Goal: Information Seeking & Learning: Learn about a topic

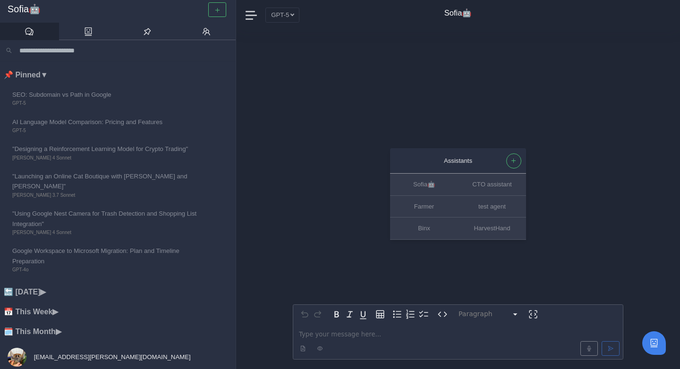
click at [264, 15] on nav "GPT-5 Sofia🤖" at bounding box center [458, 15] width 444 height 30
click at [270, 16] on button "GPT-5" at bounding box center [282, 15] width 34 height 15
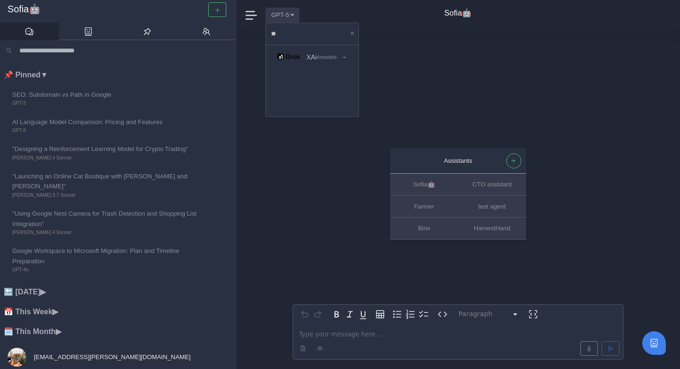
type input "***"
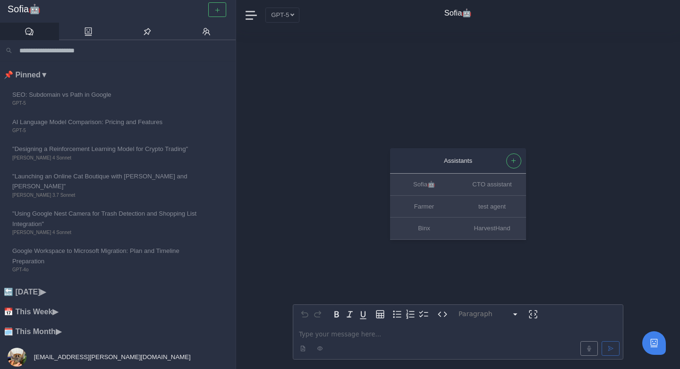
click at [50, 354] on span "[EMAIL_ADDRESS][PERSON_NAME][DOMAIN_NAME]" at bounding box center [111, 357] width 159 height 7
click at [64, 241] on link "Account" at bounding box center [42, 240] width 75 height 16
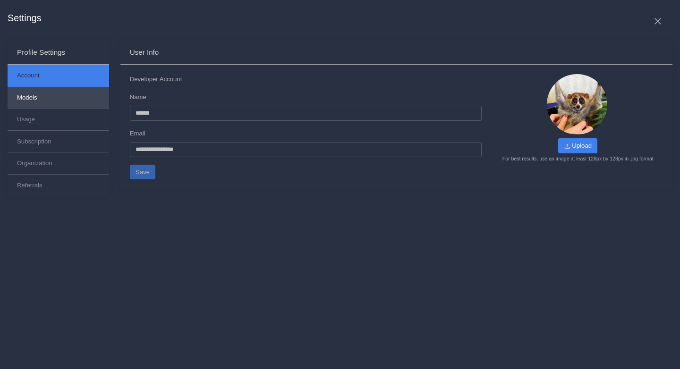
click at [88, 100] on button "Models" at bounding box center [59, 98] width 102 height 22
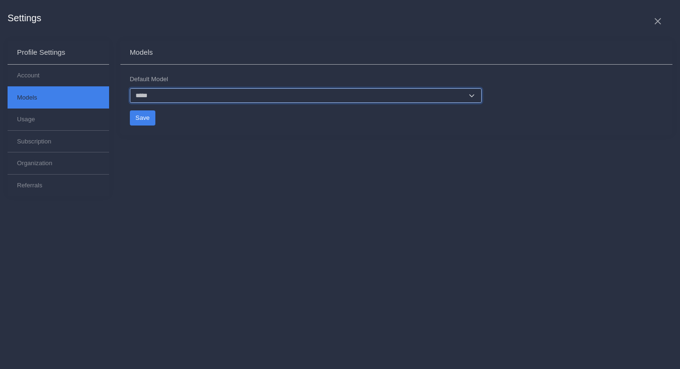
click at [197, 93] on select "**********" at bounding box center [306, 95] width 352 height 15
select select "**********"
click at [130, 88] on select "**********" at bounding box center [306, 95] width 352 height 15
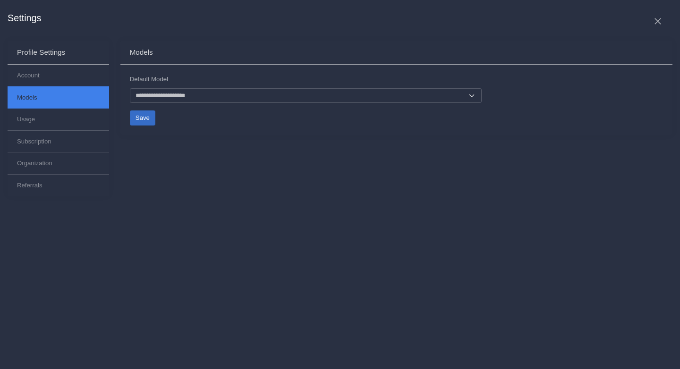
click at [149, 113] on button "Save" at bounding box center [143, 118] width 26 height 15
click at [660, 23] on icon at bounding box center [657, 21] width 9 height 9
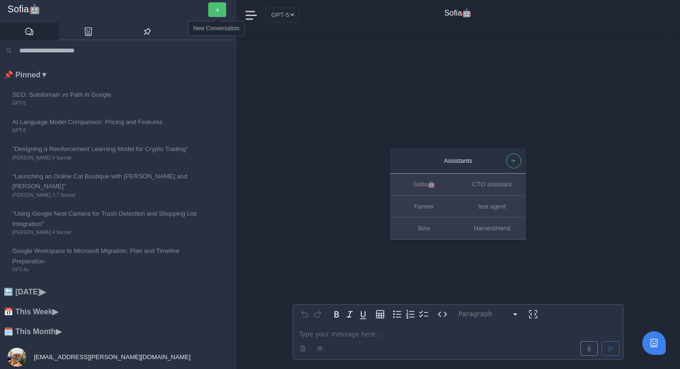
click at [213, 12] on button "button" at bounding box center [217, 9] width 18 height 15
click at [51, 358] on span "[EMAIL_ADDRESS][PERSON_NAME][DOMAIN_NAME]" at bounding box center [111, 357] width 159 height 7
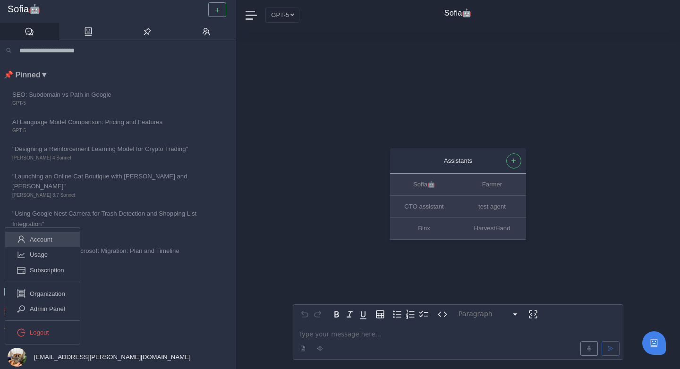
click at [61, 240] on link "Account" at bounding box center [42, 240] width 75 height 16
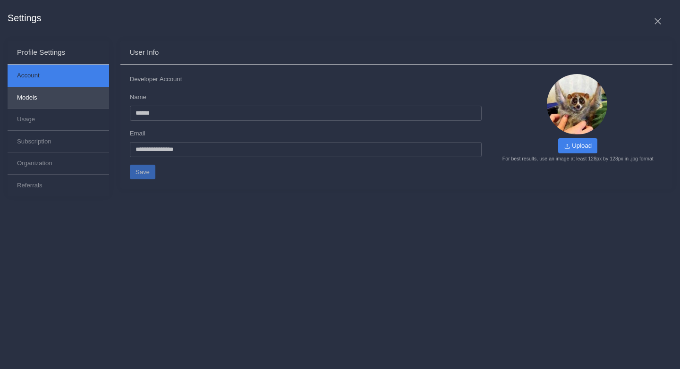
click at [95, 96] on button "Models" at bounding box center [59, 98] width 102 height 22
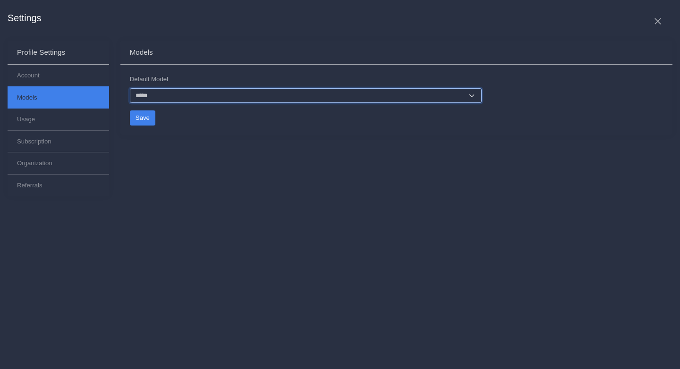
click at [162, 99] on select "**********" at bounding box center [306, 95] width 352 height 15
select select "**********"
click at [130, 88] on select "**********" at bounding box center [306, 95] width 352 height 15
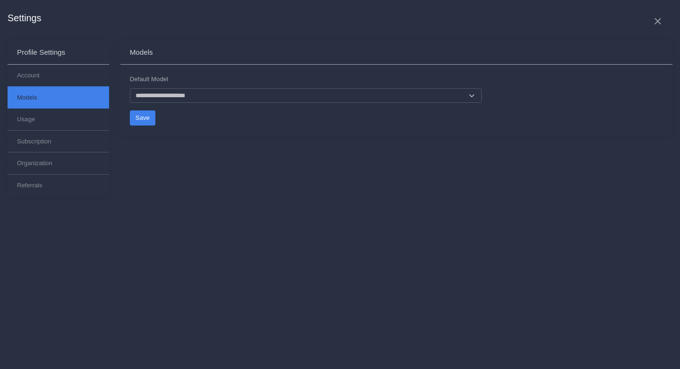
click at [173, 155] on div "**********" at bounding box center [396, 124] width 563 height 167
click at [144, 118] on button "Save" at bounding box center [143, 118] width 26 height 15
click at [149, 118] on button "Save" at bounding box center [143, 118] width 26 height 15
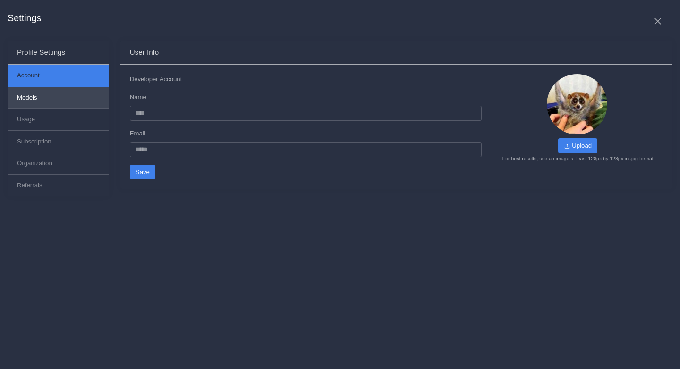
click at [77, 94] on button "Models" at bounding box center [59, 98] width 102 height 22
select select "**********"
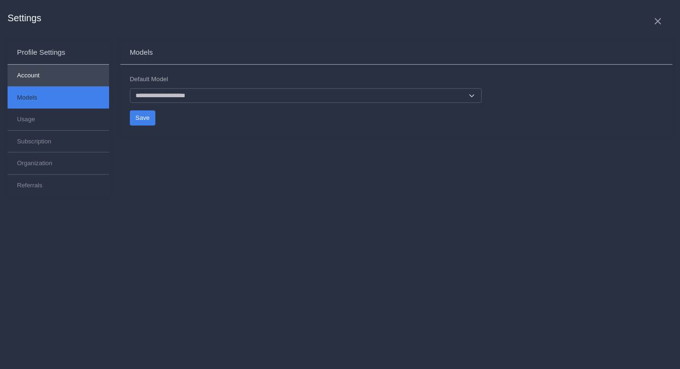
click at [78, 71] on button "Account" at bounding box center [59, 76] width 102 height 22
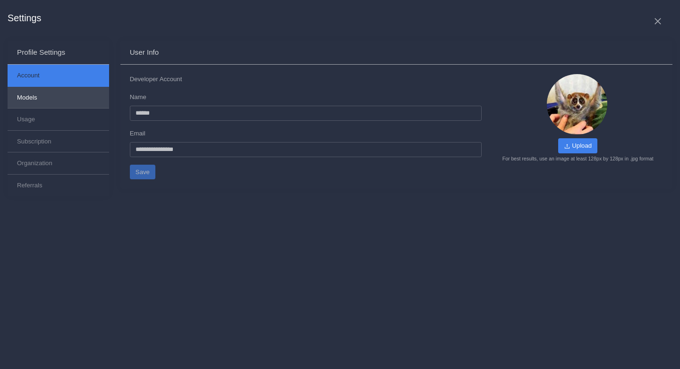
click at [74, 99] on button "Models" at bounding box center [59, 98] width 102 height 22
select select "**********"
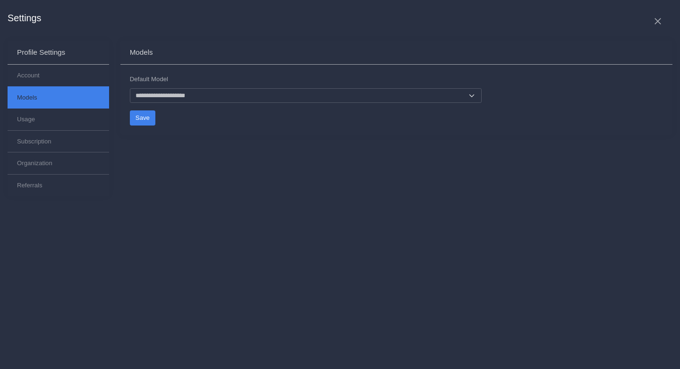
click at [661, 25] on icon at bounding box center [657, 21] width 9 height 9
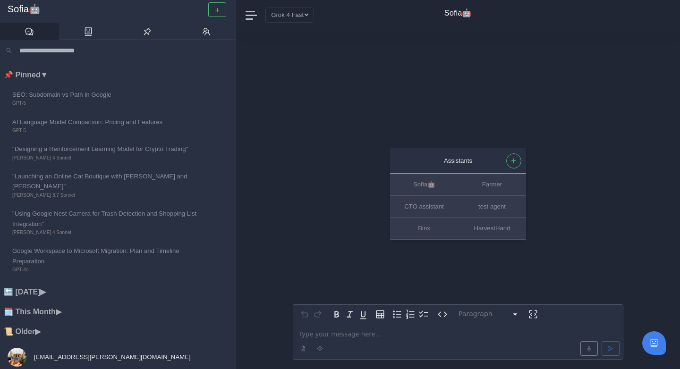
click at [356, 332] on p "editable markdown" at bounding box center [458, 335] width 318 height 10
click at [60, 286] on li "🔙 Yesterday ▶" at bounding box center [120, 292] width 232 height 12
click at [51, 337] on li "🗓️ This Month ▶" at bounding box center [120, 343] width 232 height 12
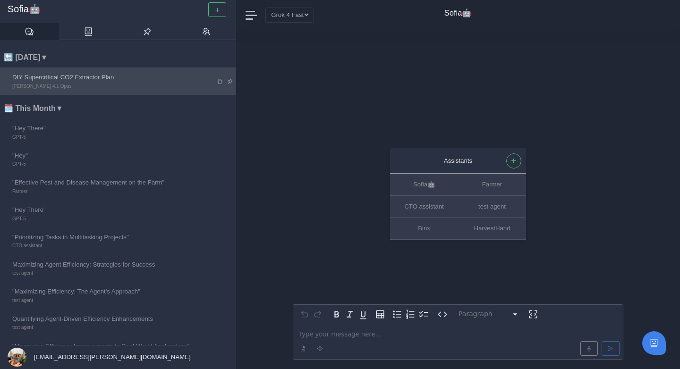
scroll to position [236, 0]
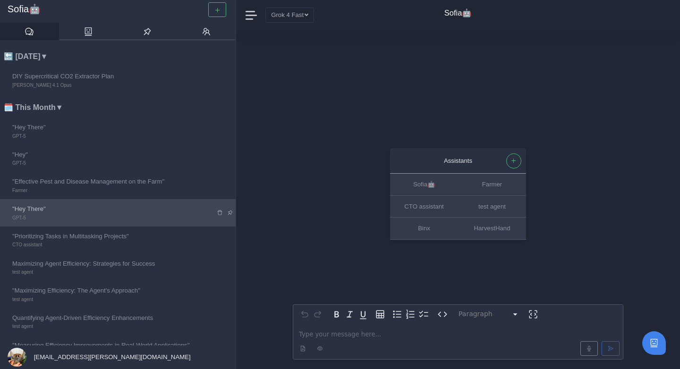
click at [204, 201] on link ""Hey There" GPT-5" at bounding box center [107, 212] width 214 height 27
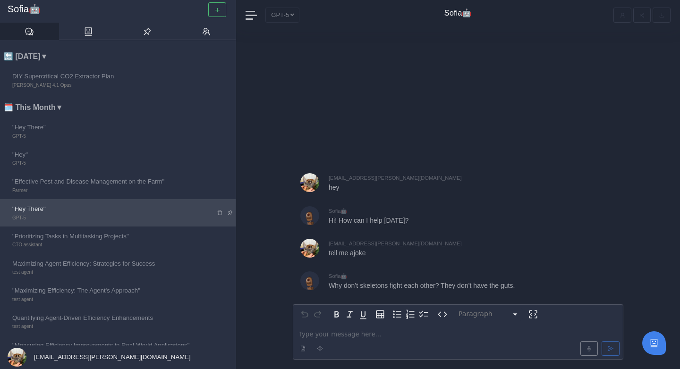
click at [219, 210] on icon at bounding box center [220, 213] width 6 height 6
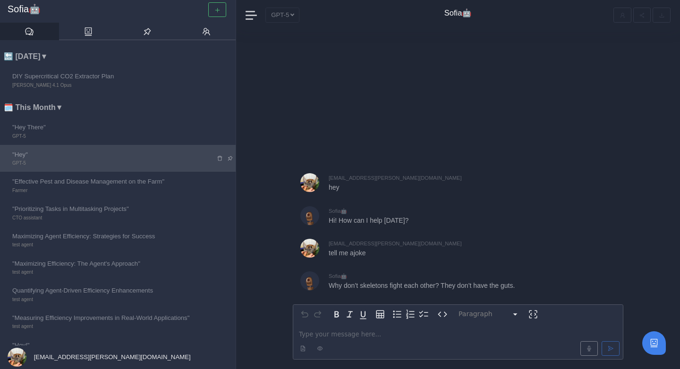
click at [219, 155] on icon at bounding box center [220, 158] width 6 height 6
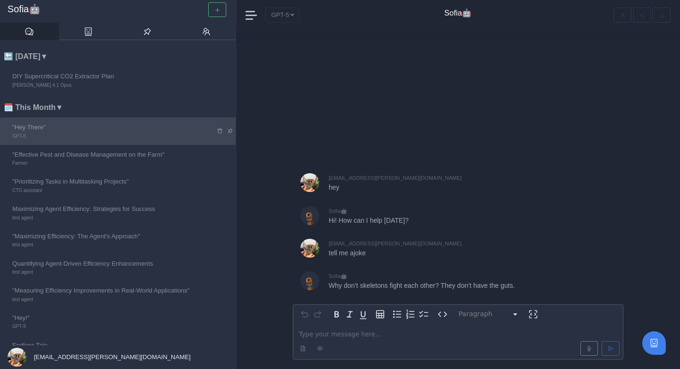
click at [219, 128] on icon at bounding box center [220, 131] width 6 height 6
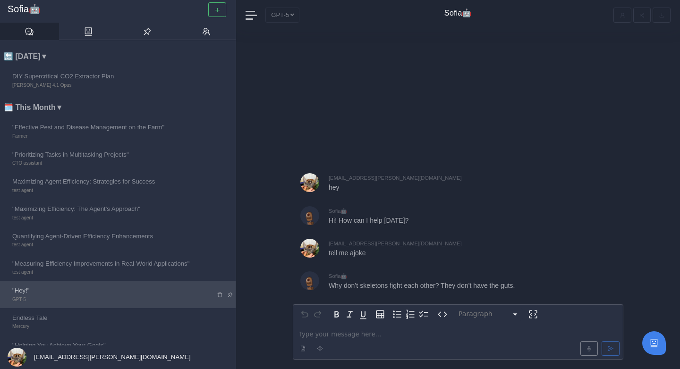
click at [106, 296] on span "GPT-5" at bounding box center [107, 300] width 190 height 8
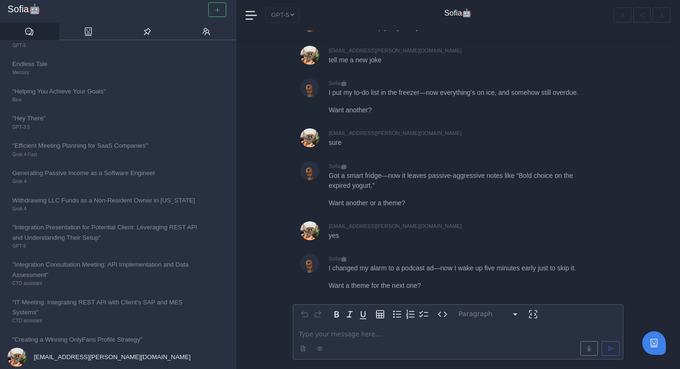
scroll to position [489, 0]
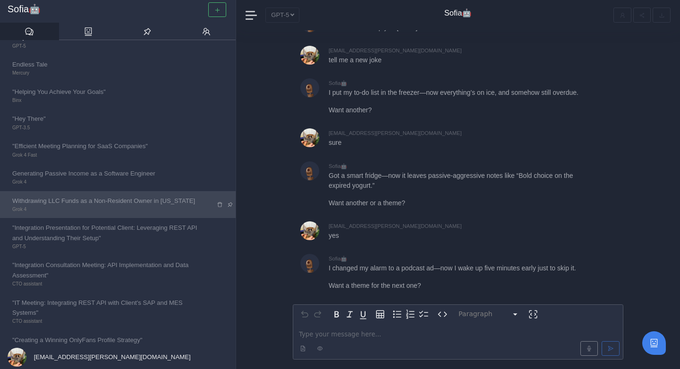
click at [231, 202] on icon at bounding box center [230, 205] width 6 height 6
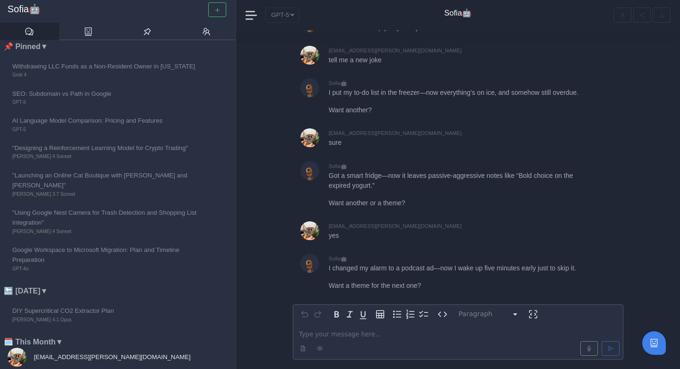
scroll to position [0, 0]
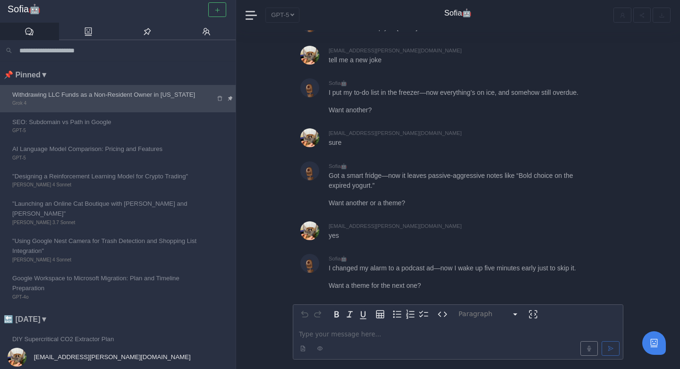
click at [143, 91] on span "Withdrawing LLC Funds as a Non-Resident Owner in [US_STATE]" at bounding box center [107, 95] width 190 height 10
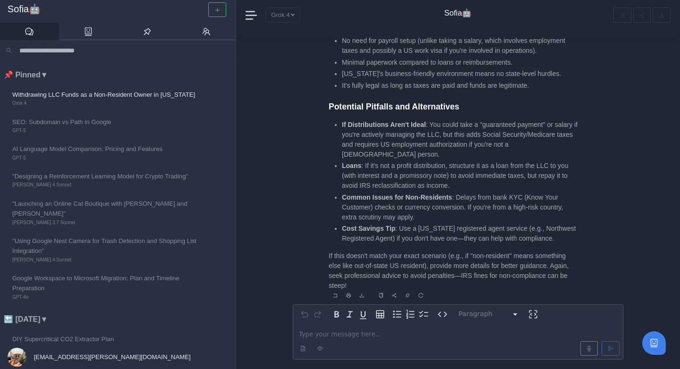
scroll to position [-973, 0]
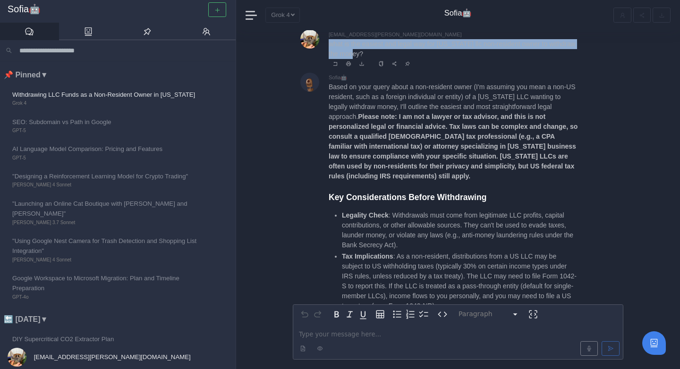
drag, startPoint x: 329, startPoint y: 47, endPoint x: 372, endPoint y: 54, distance: 43.0
click at [372, 54] on p "what is the easiest and legal way for wyoming llc non-resident owner to withdra…" at bounding box center [454, 49] width 250 height 20
copy p "what is the easiest and legal way for wyoming llc non-resident owner to withdra…"
click at [224, 8] on button "button" at bounding box center [217, 9] width 18 height 15
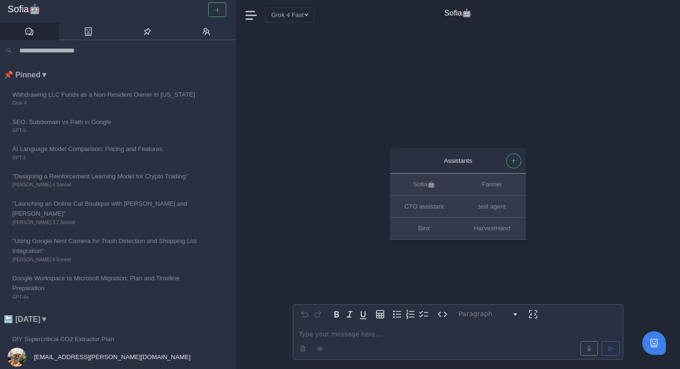
click at [358, 337] on p "editable markdown" at bounding box center [458, 335] width 318 height 10
paste div "editable markdown"
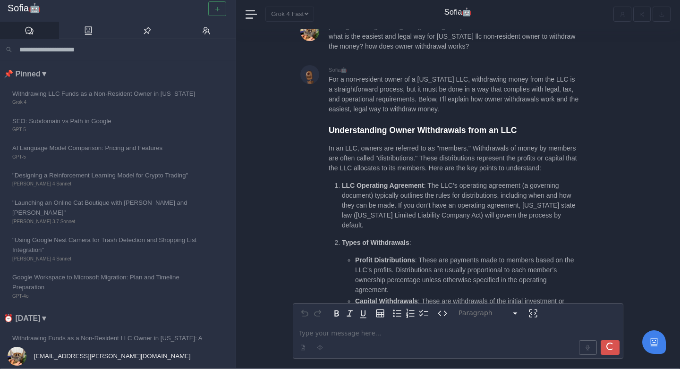
scroll to position [-350, 0]
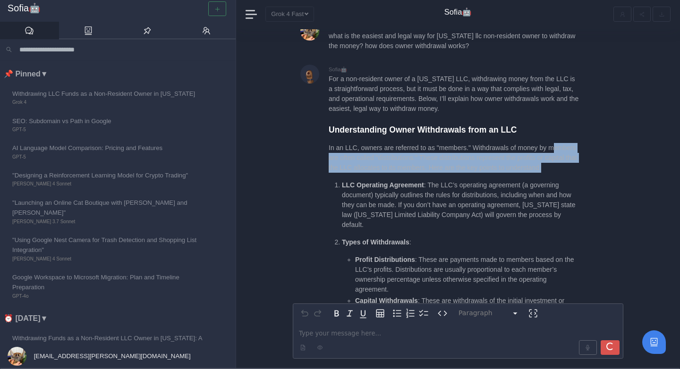
drag, startPoint x: 332, startPoint y: 137, endPoint x: 392, endPoint y: 162, distance: 64.8
click at [392, 162] on p "In an LLC, owners are referred to as "members." Withdrawals of money by members…" at bounding box center [454, 158] width 250 height 30
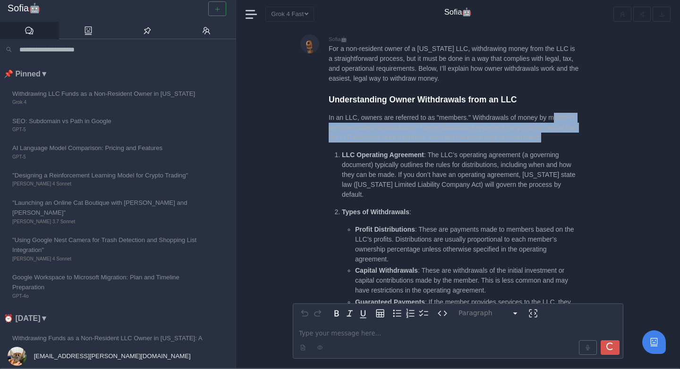
scroll to position [-319, 0]
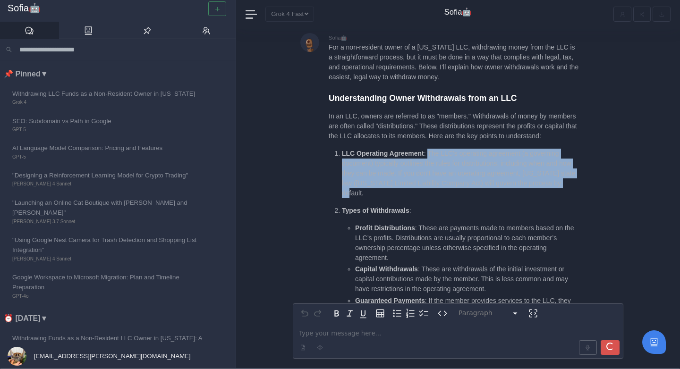
drag, startPoint x: 427, startPoint y: 146, endPoint x: 406, endPoint y: 185, distance: 44.4
click at [406, 185] on p "LLC Operating Agreement : The LLC’s operating agreement (a governing document) …" at bounding box center [460, 174] width 237 height 50
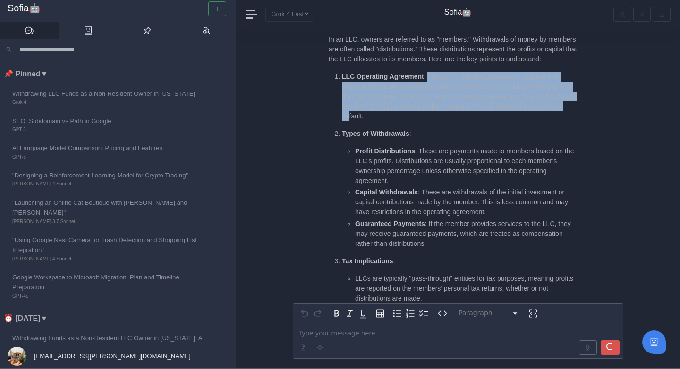
scroll to position [-241, 0]
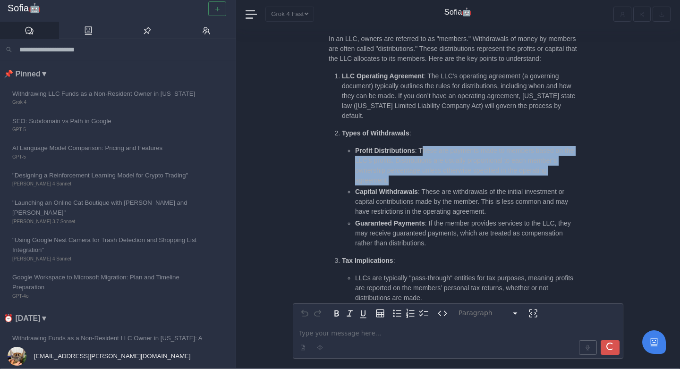
drag, startPoint x: 422, startPoint y: 142, endPoint x: 404, endPoint y: 172, distance: 35.2
click at [404, 172] on li "Profit Distributions : These are payments made to members based on the LLC’s pr…" at bounding box center [467, 166] width 224 height 40
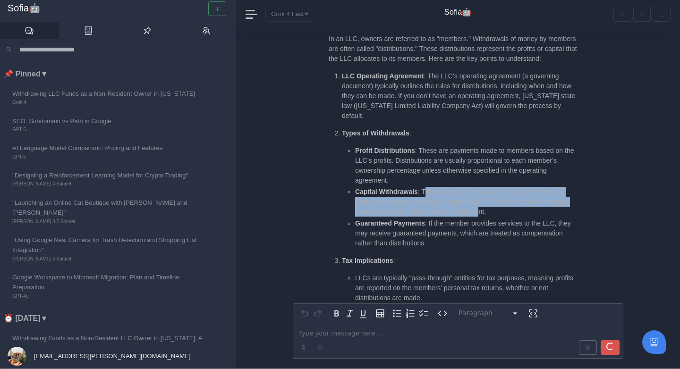
drag, startPoint x: 426, startPoint y: 181, endPoint x: 481, endPoint y: 204, distance: 60.5
click at [482, 204] on li "Capital Withdrawals : These are withdrawals of the initial investment or capita…" at bounding box center [467, 202] width 224 height 30
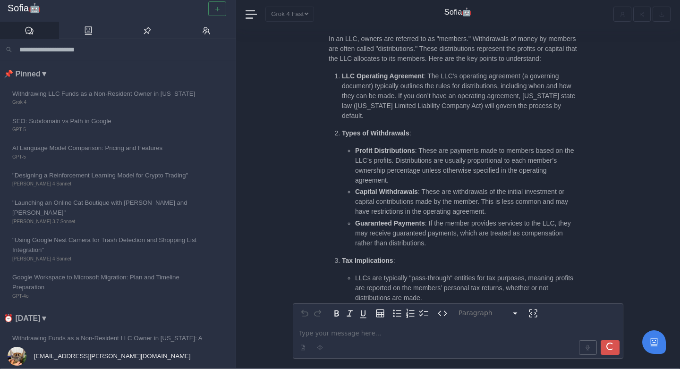
click at [442, 219] on li "Guaranteed Payments : If the member provides services to the LLC, they may rece…" at bounding box center [467, 234] width 224 height 30
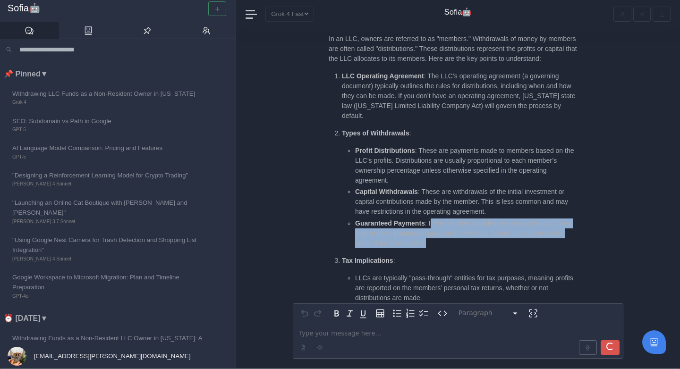
drag, startPoint x: 431, startPoint y: 214, endPoint x: 446, endPoint y: 231, distance: 23.1
click at [446, 231] on li "Guaranteed Payments : If the member provides services to the LLC, they may rece…" at bounding box center [467, 234] width 224 height 30
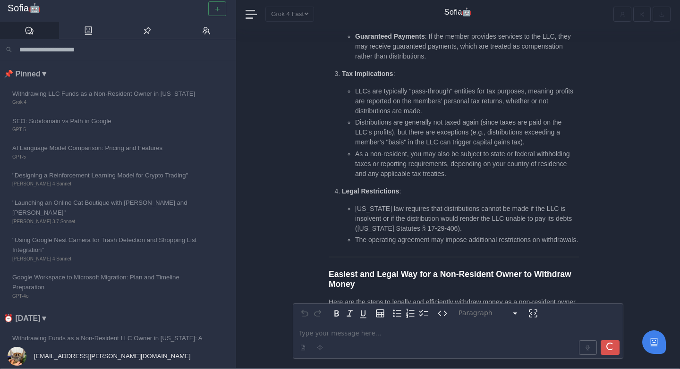
scroll to position [0, 0]
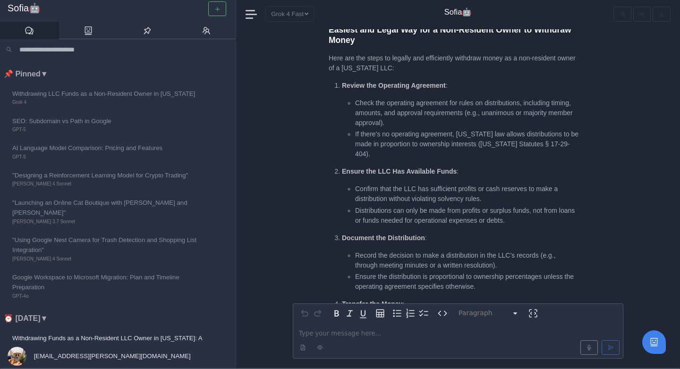
scroll to position [-712, 0]
drag, startPoint x: 343, startPoint y: 161, endPoint x: 410, endPoint y: 165, distance: 67.7
click at [410, 166] on p "Ensure the LLC Has Available Funds :" at bounding box center [460, 171] width 237 height 10
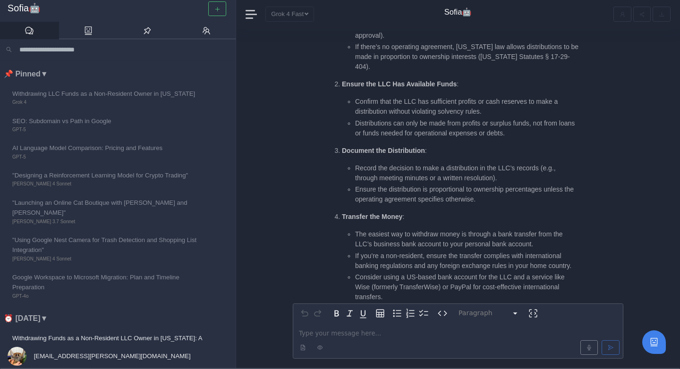
scroll to position [-625, 0]
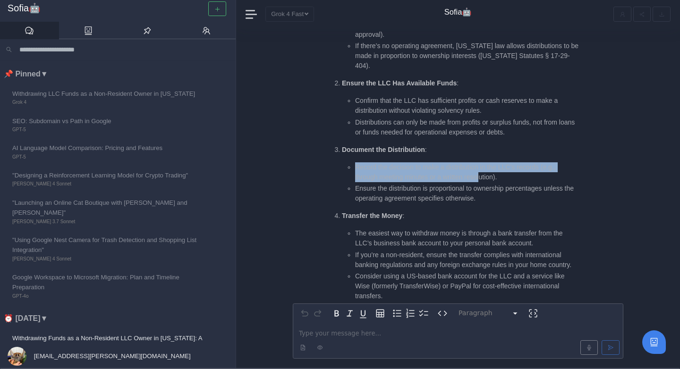
drag, startPoint x: 357, startPoint y: 151, endPoint x: 485, endPoint y: 168, distance: 128.6
click at [485, 168] on li "Document the Distribution : Record the decision to make a distribution in the L…" at bounding box center [460, 174] width 237 height 59
drag, startPoint x: 517, startPoint y: 167, endPoint x: 348, endPoint y: 156, distance: 169.4
click at [348, 162] on ul "Record the decision to make a distribution in the LLC’s records (e.g., through …" at bounding box center [460, 183] width 237 height 42
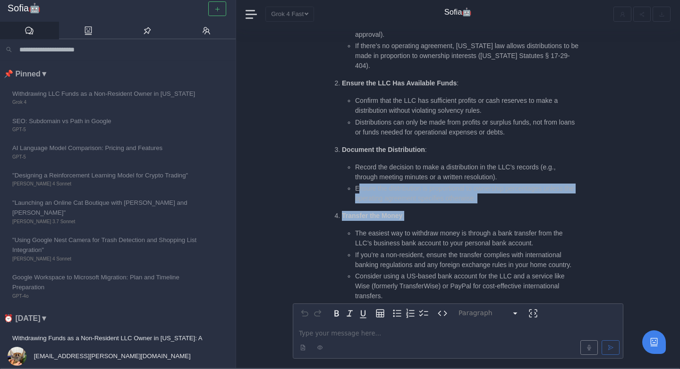
drag, startPoint x: 358, startPoint y: 179, endPoint x: 532, endPoint y: 204, distance: 176.0
click at [532, 204] on ol "Review the Operating Agreement : Check the operating agreement for rules on dis…" at bounding box center [454, 259] width 250 height 535
click at [515, 196] on ol "Review the Operating Agreement : Check the operating agreement for rules on dis…" at bounding box center [454, 259] width 250 height 535
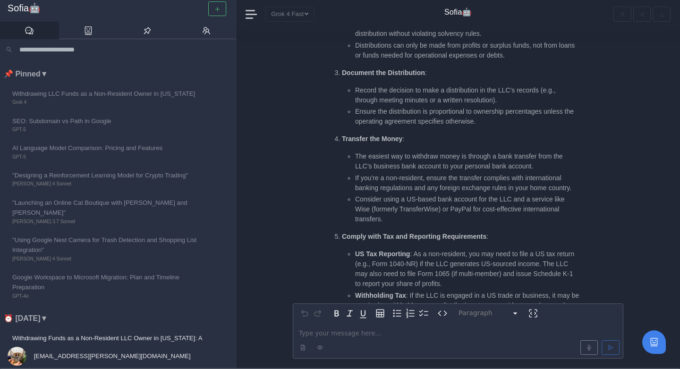
scroll to position [-545, 0]
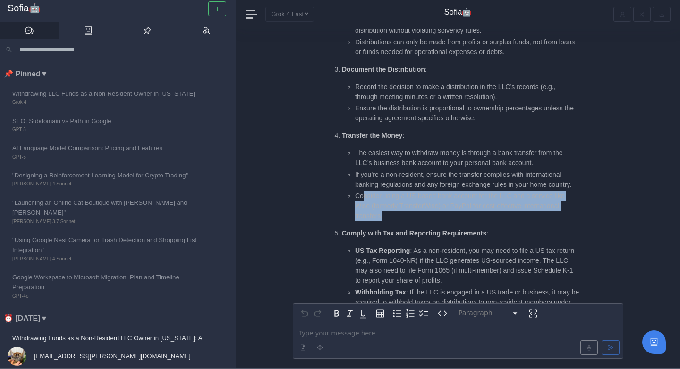
drag, startPoint x: 365, startPoint y: 199, endPoint x: 462, endPoint y: 213, distance: 98.8
click at [462, 213] on li "Consider using a US-based bank account for the LLC and a service like Wise (for…" at bounding box center [467, 206] width 224 height 30
click at [460, 206] on li "Consider using a US-based bank account for the LLC and a service like Wise (for…" at bounding box center [467, 206] width 224 height 30
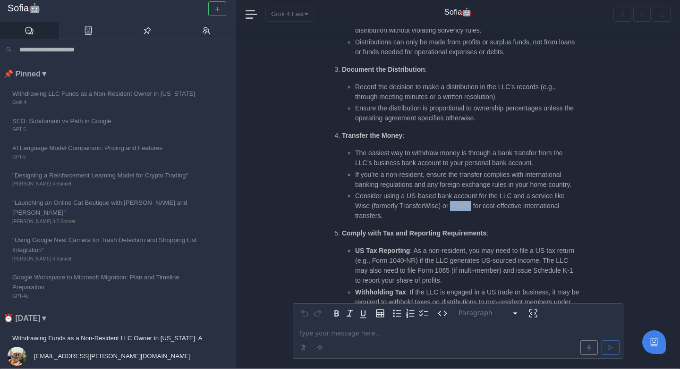
click at [460, 206] on li "Consider using a US-based bank account for the LLC and a service like Wise (for…" at bounding box center [467, 206] width 224 height 30
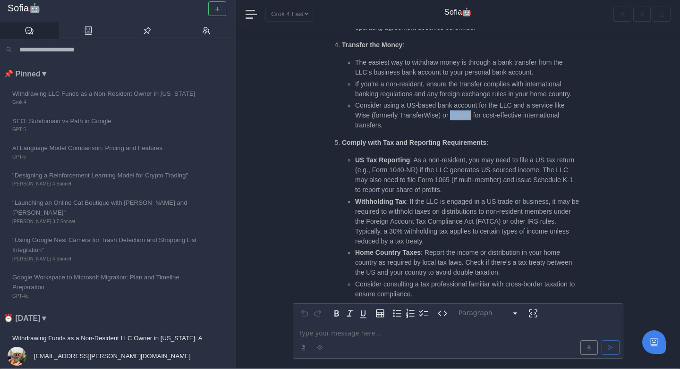
scroll to position [-446, 0]
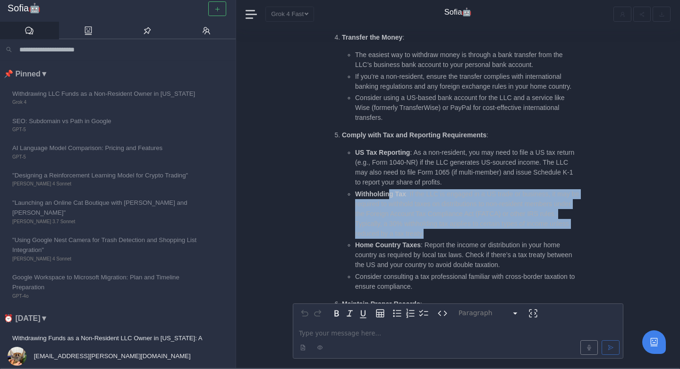
drag, startPoint x: 392, startPoint y: 195, endPoint x: 448, endPoint y: 235, distance: 69.4
click at [448, 235] on li "Withholding Tax : If the LLC is engaged in a US trade or business, it may be re…" at bounding box center [467, 214] width 224 height 50
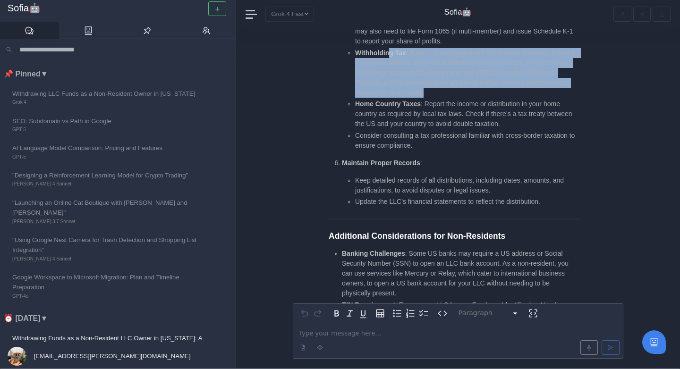
scroll to position [-285, 0]
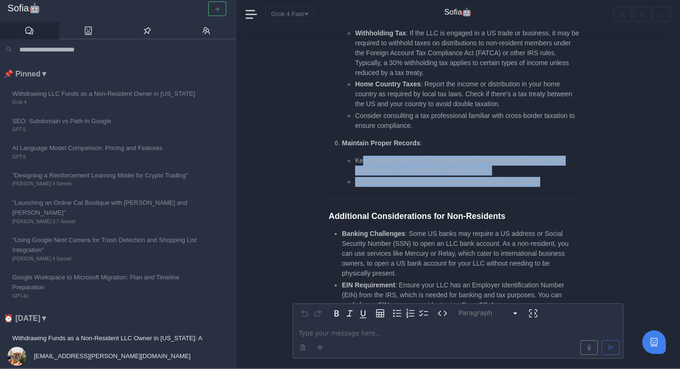
drag, startPoint x: 362, startPoint y: 157, endPoint x: 560, endPoint y: 184, distance: 199.8
click at [560, 184] on ul "Keep detailed records of all distributions, including dates, amounts, and justi…" at bounding box center [460, 172] width 237 height 32
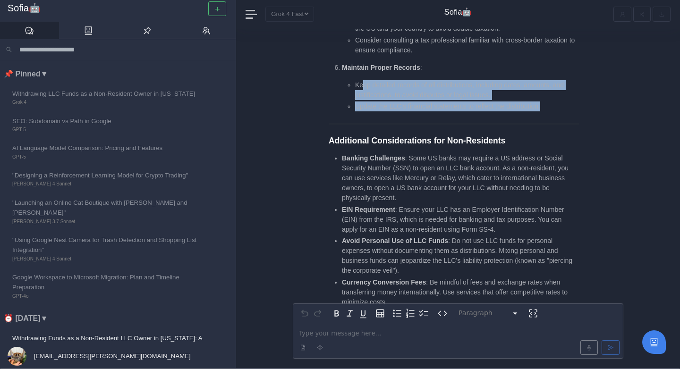
scroll to position [-207, 0]
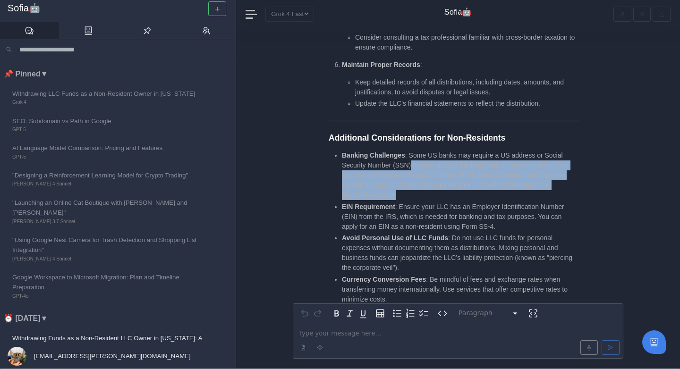
drag, startPoint x: 412, startPoint y: 166, endPoint x: 450, endPoint y: 195, distance: 47.5
click at [450, 195] on li "Banking Challenges : Some US banks may require a US address or Social Security …" at bounding box center [460, 176] width 237 height 50
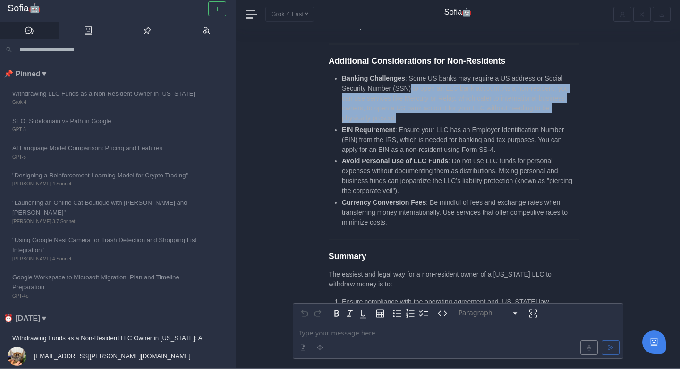
scroll to position [-129, 0]
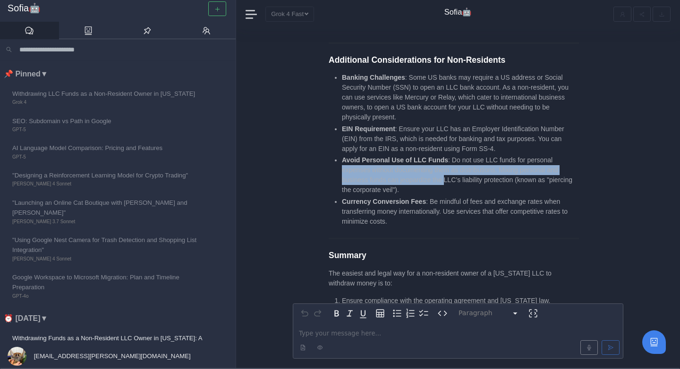
drag, startPoint x: 343, startPoint y: 171, endPoint x: 447, endPoint y: 180, distance: 104.3
click at [447, 180] on li "Avoid Personal Use of LLC Funds : Do not use LLC funds for personal expenses wi…" at bounding box center [460, 175] width 237 height 40
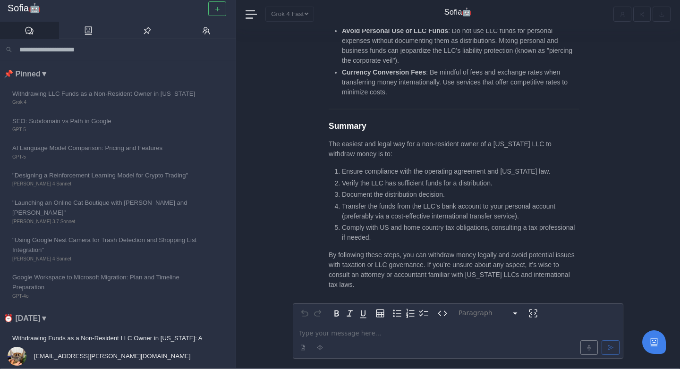
click at [357, 332] on p "editable markdown" at bounding box center [458, 334] width 318 height 10
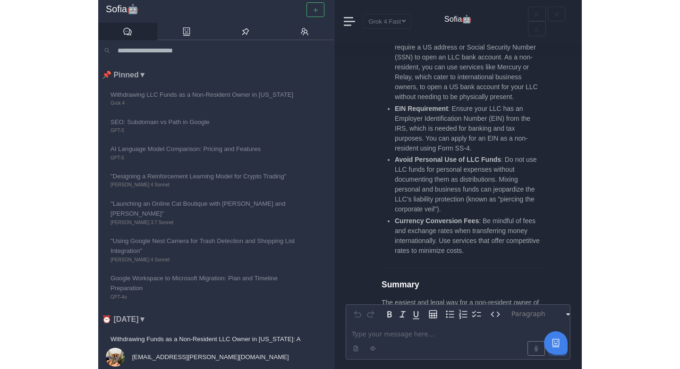
scroll to position [1, 0]
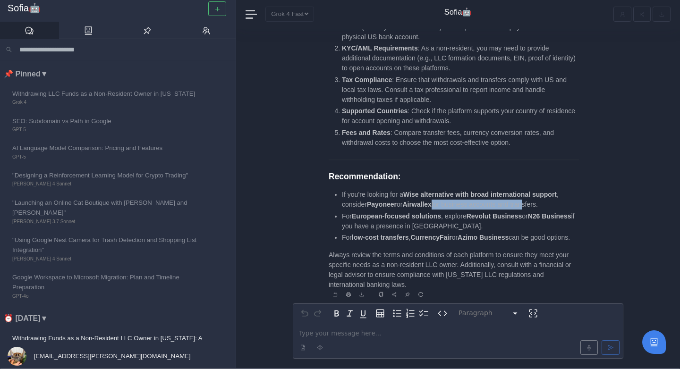
drag, startPoint x: 438, startPoint y: 197, endPoint x: 532, endPoint y: 198, distance: 94.5
click at [532, 198] on li "If you’re looking for a Wise alternative with broad international support , con…" at bounding box center [460, 200] width 237 height 20
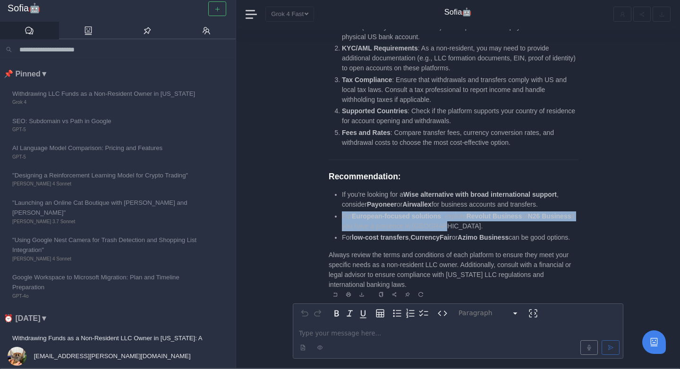
drag, startPoint x: 343, startPoint y: 206, endPoint x: 452, endPoint y: 214, distance: 109.9
click at [452, 214] on li "For European-focused solutions , explore Revolut Business or N26 Business if yo…" at bounding box center [460, 222] width 237 height 20
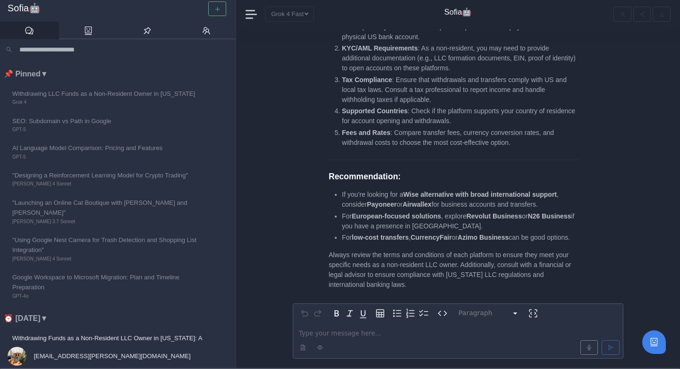
click at [334, 330] on p "editable markdown" at bounding box center [458, 334] width 318 height 10
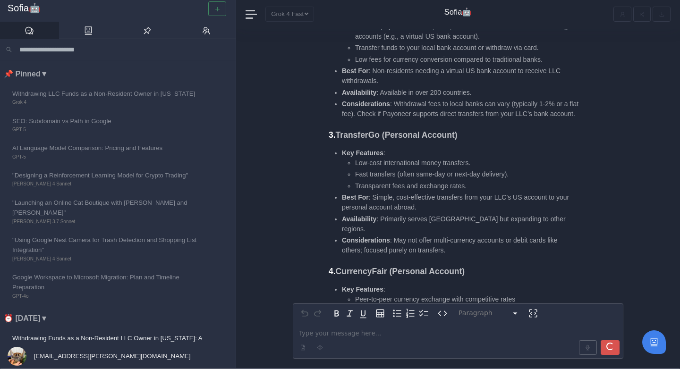
scroll to position [-13, 0]
click at [366, 138] on strong "TransferGo (Personal Account)" at bounding box center [397, 133] width 122 height 9
copy strong "TransferGo"
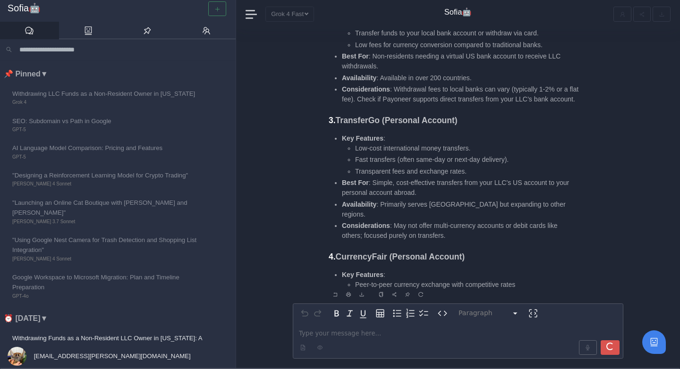
click at [376, 254] on strong "CurrencyFair (Personal Account)" at bounding box center [400, 256] width 129 height 9
copy strong "CurrencyFair"
